Goal: Book appointment/travel/reservation

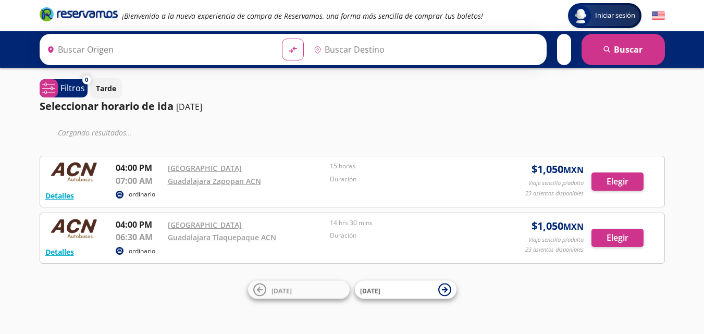
type input "[GEOGRAPHIC_DATA], [GEOGRAPHIC_DATA]"
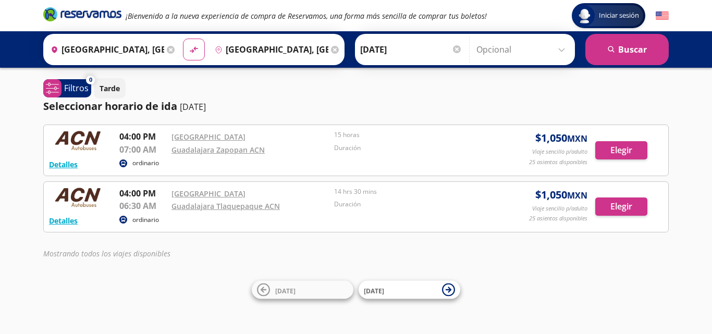
click at [122, 53] on input "[GEOGRAPHIC_DATA], [GEOGRAPHIC_DATA]" at bounding box center [105, 49] width 118 height 26
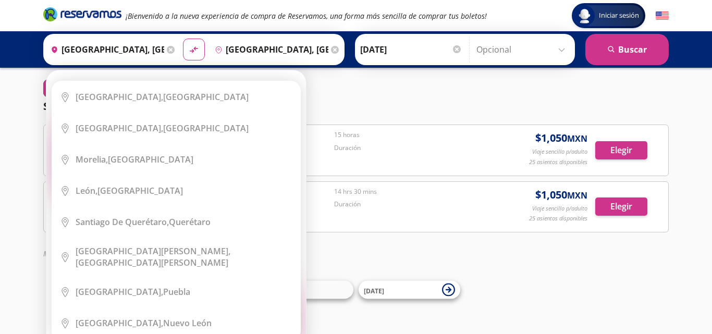
click at [169, 49] on icon at bounding box center [171, 50] width 8 height 8
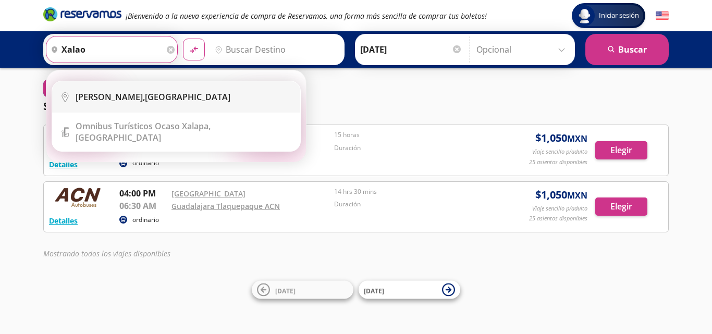
click at [126, 92] on b "[PERSON_NAME]," at bounding box center [110, 96] width 69 height 11
type input "[PERSON_NAME], [GEOGRAPHIC_DATA]"
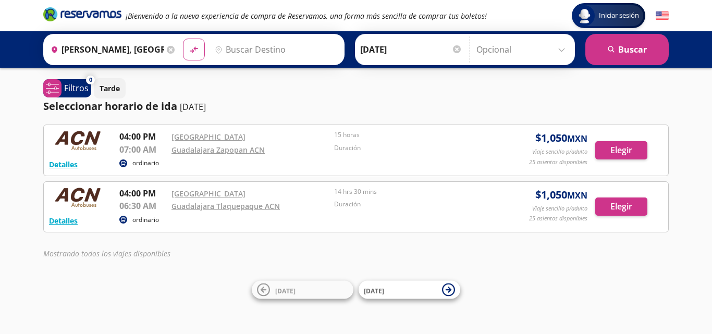
click at [261, 44] on input "Destino" at bounding box center [275, 49] width 128 height 26
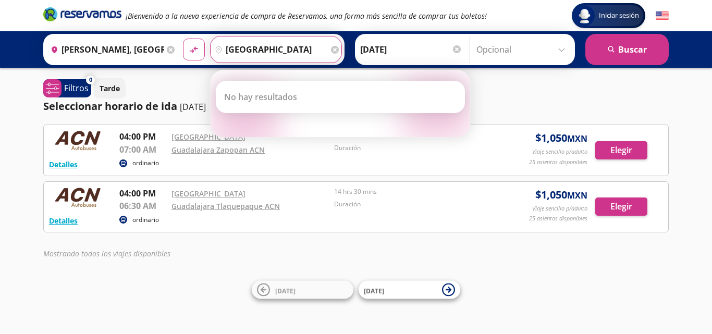
click at [183, 39] on button "material-symbols:compare-arrows-rounded" at bounding box center [194, 50] width 22 height 22
type input "[GEOGRAPHIC_DATA]"
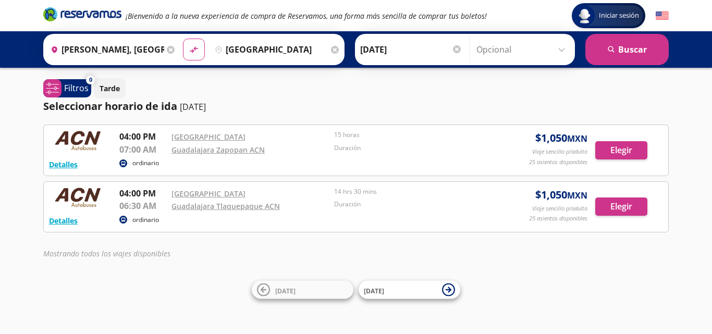
click at [458, 51] on div at bounding box center [457, 49] width 8 height 8
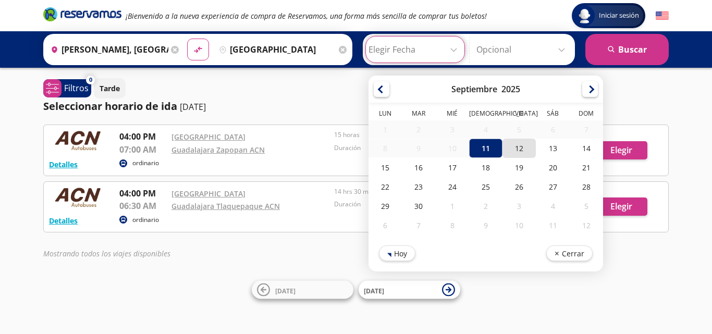
click at [520, 153] on div "12" at bounding box center [518, 148] width 33 height 19
type input "[DATE]"
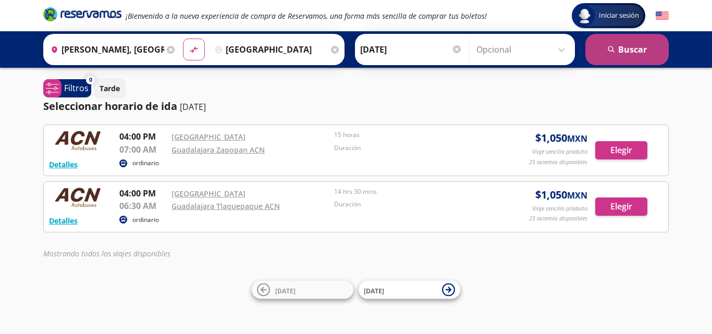
click at [610, 48] on icon "search" at bounding box center [612, 50] width 8 height 8
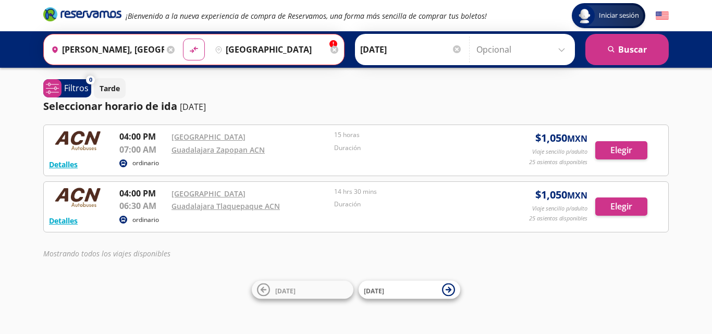
click at [267, 55] on input "[GEOGRAPHIC_DATA]" at bounding box center [269, 49] width 117 height 26
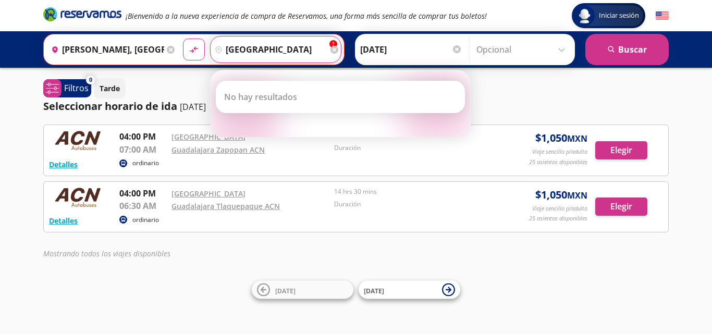
click at [280, 48] on input "[GEOGRAPHIC_DATA]" at bounding box center [269, 49] width 117 height 26
type input "g"
type input "[GEOGRAPHIC_DATA] [GEOGRAPHIC_DATA]"
click at [183, 39] on button "material-symbols:compare-arrows-rounded" at bounding box center [194, 50] width 22 height 22
click at [170, 50] on icon at bounding box center [171, 50] width 8 height 8
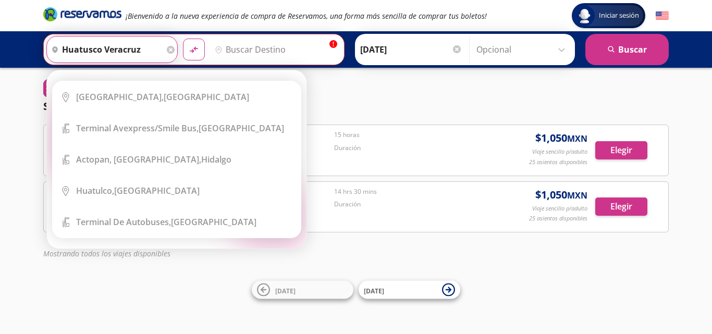
type input "huatusco veracruz"
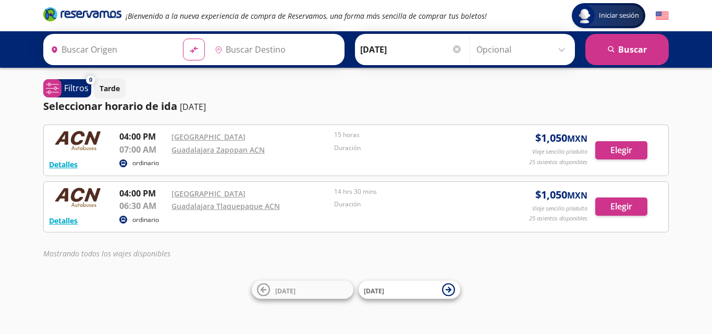
type input "[GEOGRAPHIC_DATA], [GEOGRAPHIC_DATA]"
